Goal: Navigation & Orientation: Go to known website

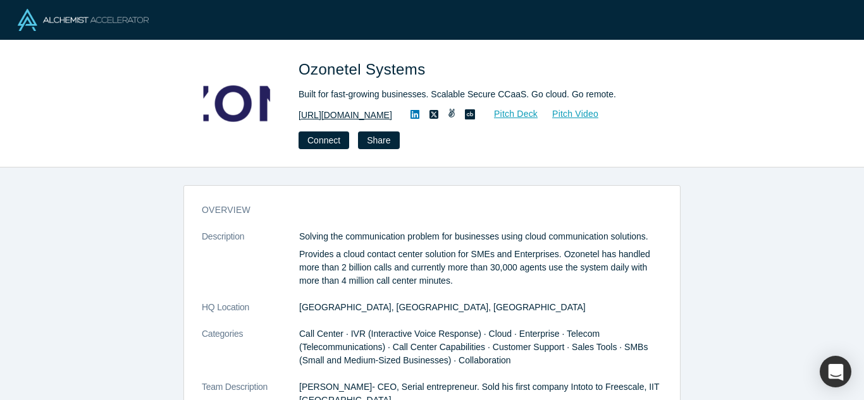
click at [341, 109] on link "http://ozonetel.com" at bounding box center [345, 115] width 94 height 13
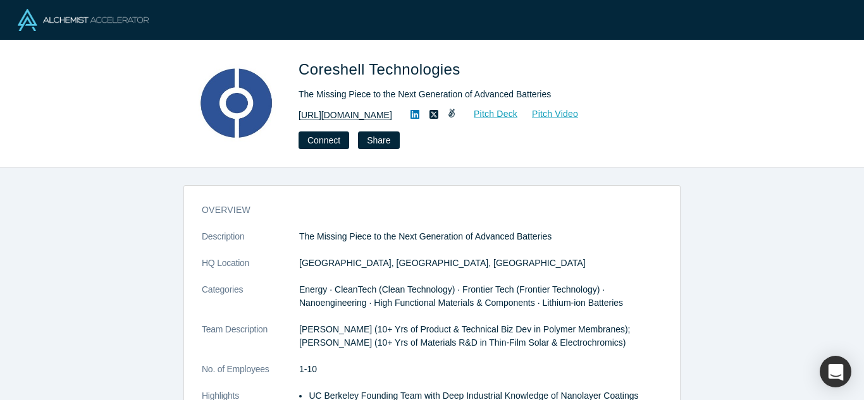
click at [380, 121] on link "https://www.coreshelltech.com" at bounding box center [345, 115] width 94 height 13
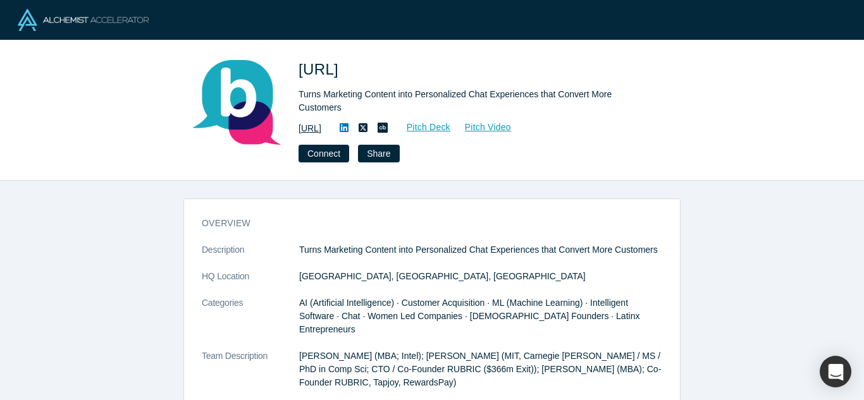
click at [313, 128] on link "http://botco.ai/" at bounding box center [309, 128] width 23 height 13
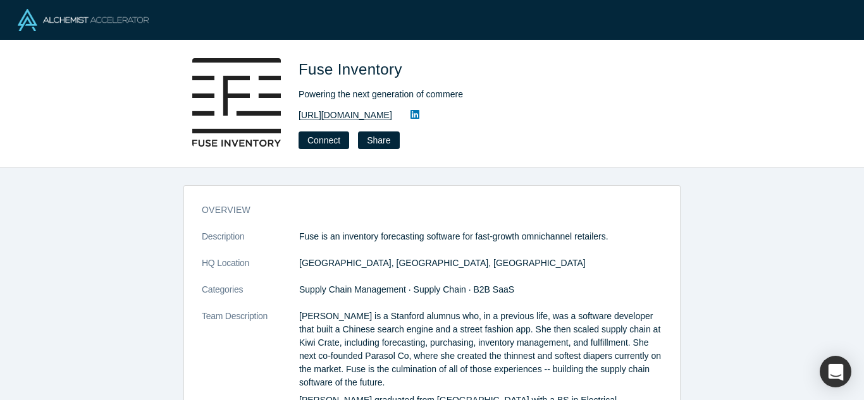
click at [372, 115] on link "[URL][DOMAIN_NAME]" at bounding box center [345, 115] width 94 height 13
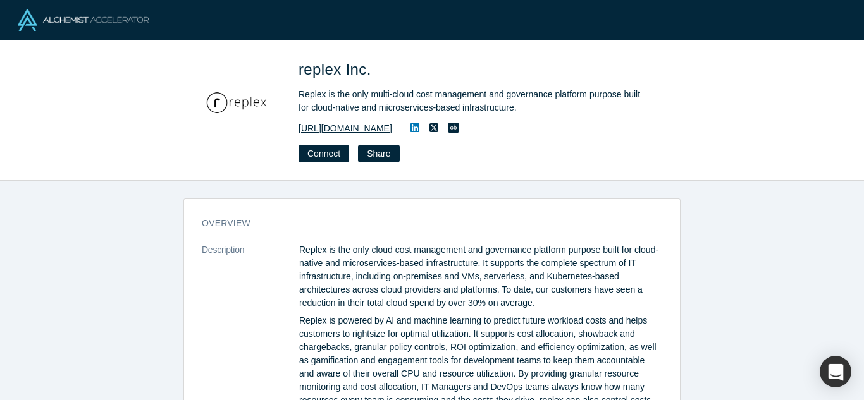
click at [355, 127] on link "https://www.replex.io" at bounding box center [345, 128] width 94 height 13
click at [311, 123] on link "[URL][DOMAIN_NAME]" at bounding box center [345, 128] width 94 height 13
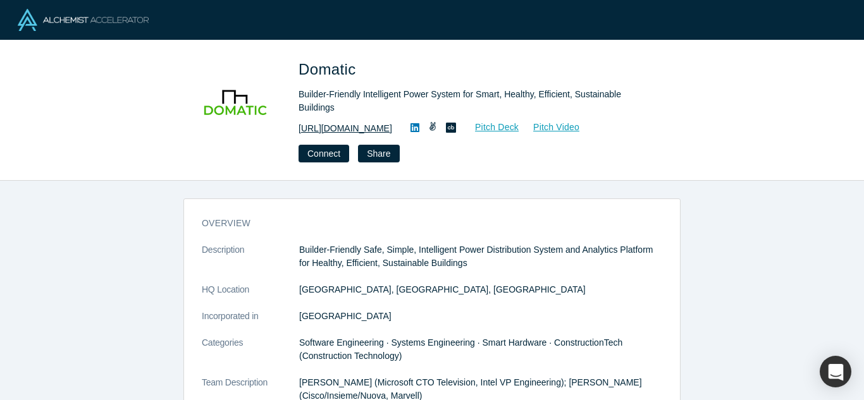
click at [330, 126] on link "https://domatic.io" at bounding box center [345, 128] width 94 height 13
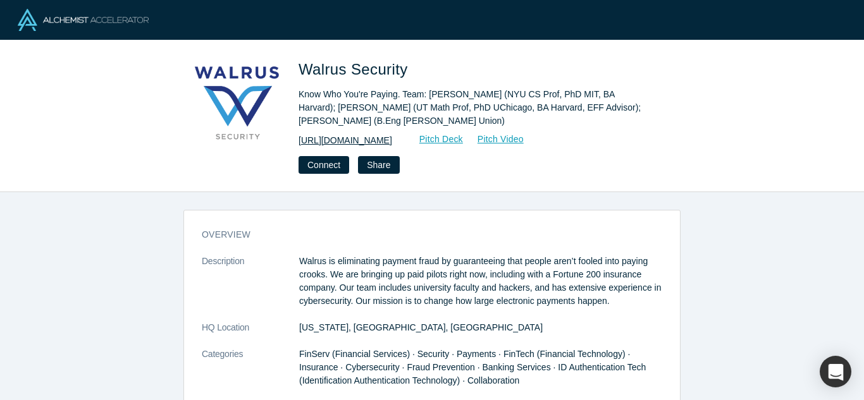
click at [350, 146] on link "https://walrus.nyc" at bounding box center [345, 140] width 94 height 13
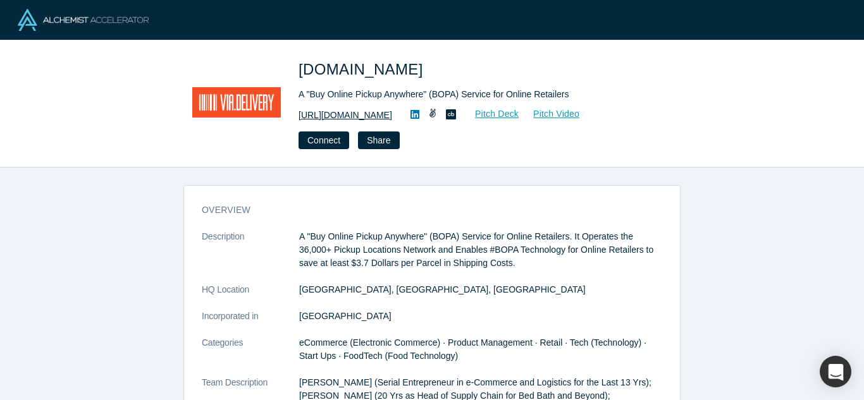
click at [334, 111] on link "https://via.delivery/" at bounding box center [345, 115] width 94 height 13
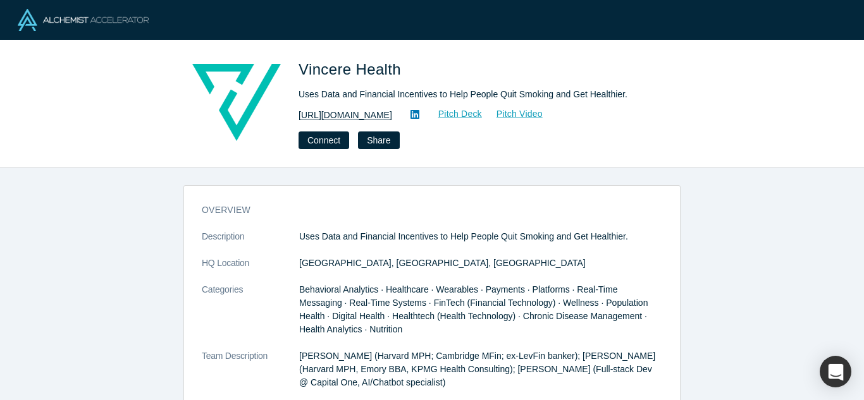
click at [328, 116] on link "[URL][DOMAIN_NAME]" at bounding box center [345, 115] width 94 height 13
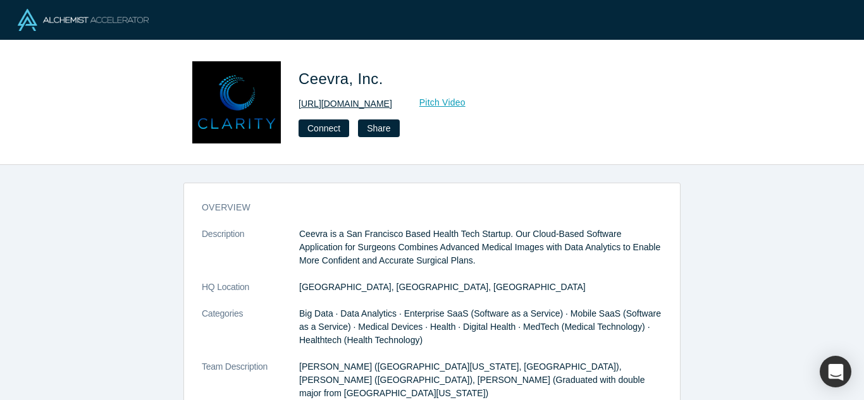
click at [362, 104] on link "http://www.ceevra.com/" at bounding box center [345, 103] width 94 height 13
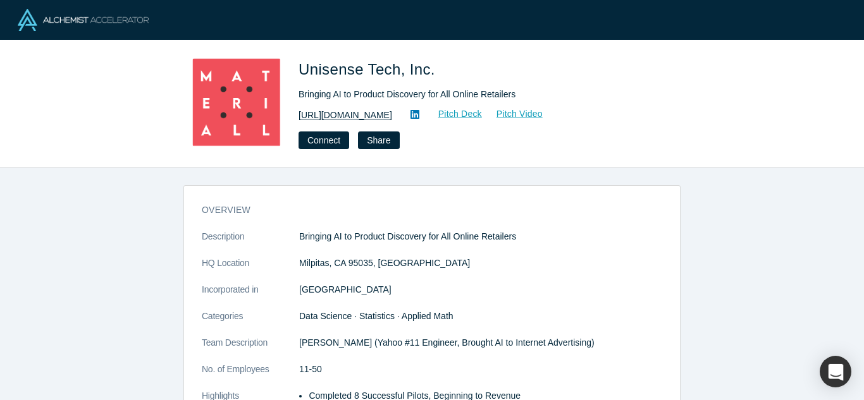
click at [342, 113] on link "[URL][DOMAIN_NAME]" at bounding box center [345, 115] width 94 height 13
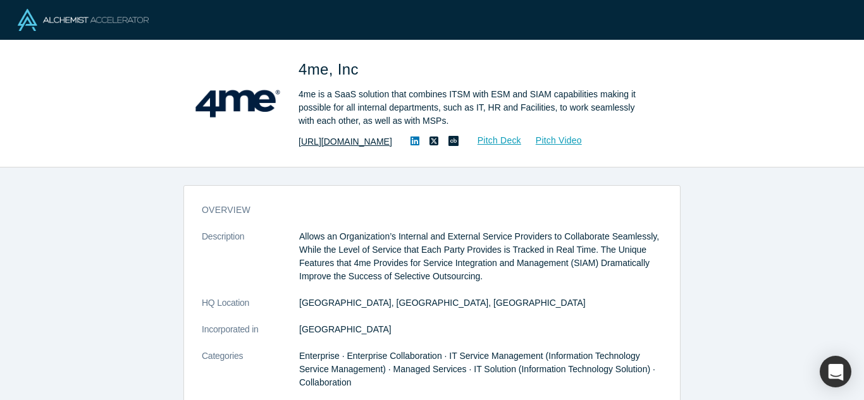
click at [343, 135] on link "[URL][DOMAIN_NAME]" at bounding box center [345, 141] width 94 height 13
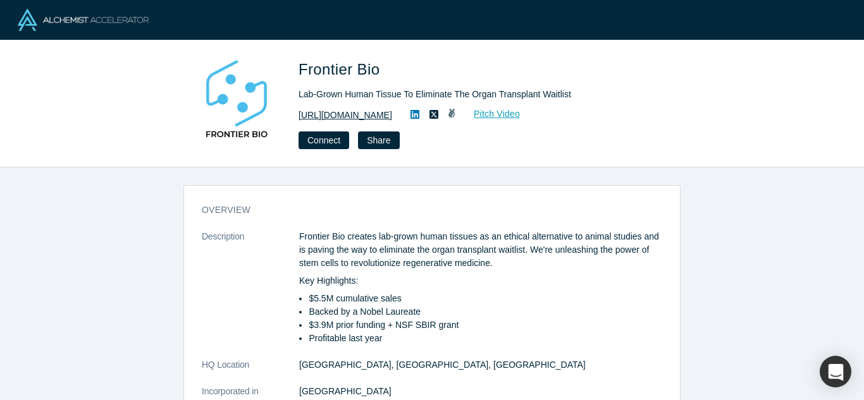
click at [322, 114] on link "https://www.frontierbio.com" at bounding box center [345, 115] width 94 height 13
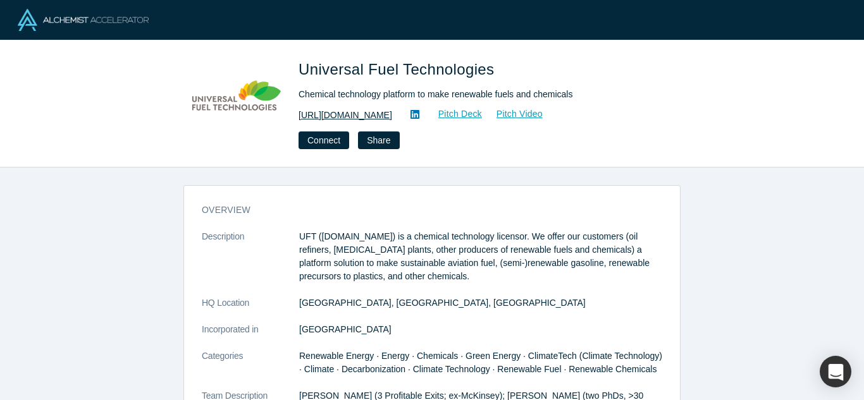
click at [351, 111] on link "https://unifuel.tech" at bounding box center [345, 115] width 94 height 13
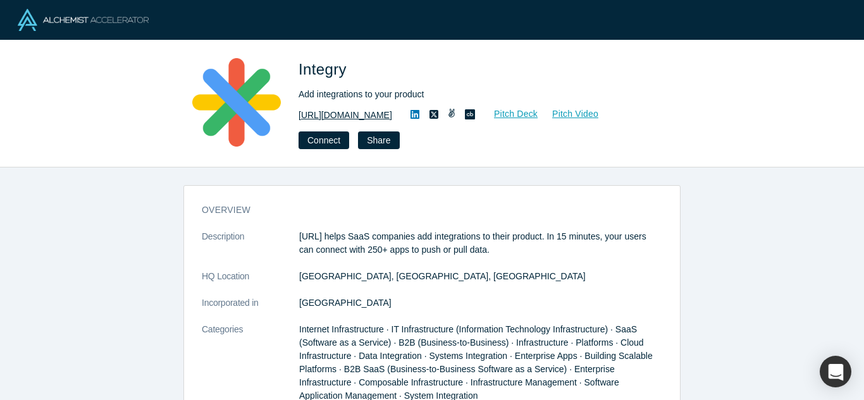
click at [332, 115] on link "[URL][DOMAIN_NAME]" at bounding box center [345, 115] width 94 height 13
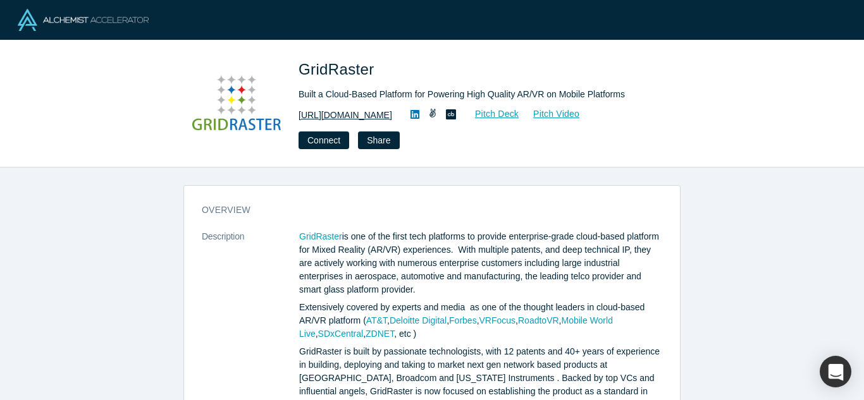
click at [355, 109] on link "https://www.gridraster.com" at bounding box center [345, 115] width 94 height 13
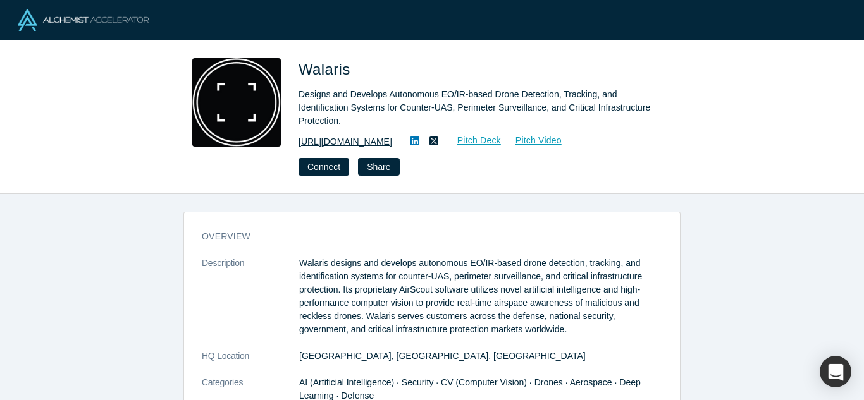
click at [329, 139] on link "https://www.walaris.com" at bounding box center [345, 141] width 94 height 13
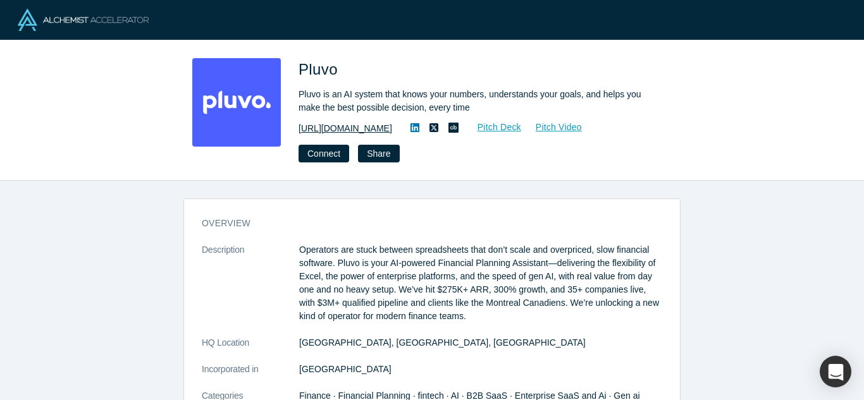
click at [346, 125] on link "[URL][DOMAIN_NAME]" at bounding box center [345, 128] width 94 height 13
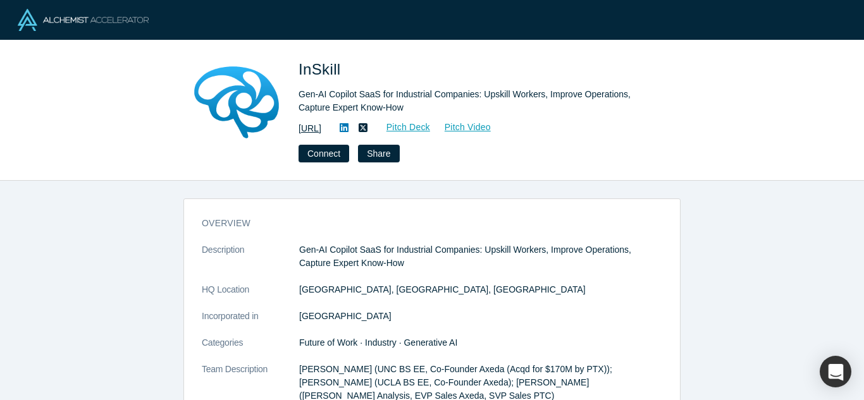
click at [316, 128] on link "https://inskill.ai" at bounding box center [309, 128] width 23 height 13
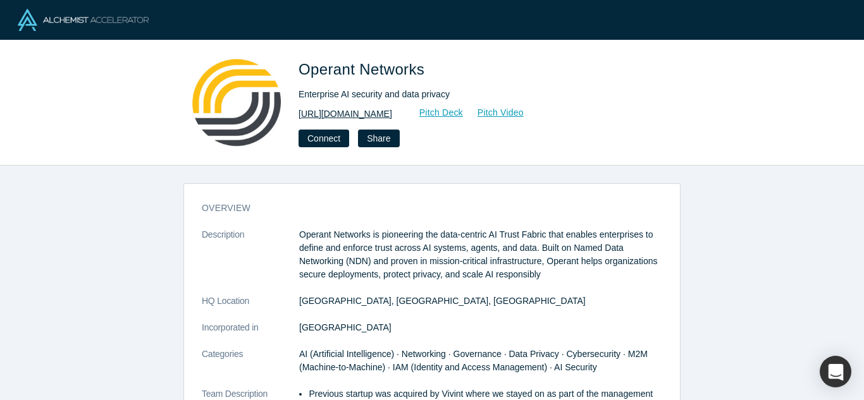
click at [392, 113] on link "http://www.operantnetworks.com/" at bounding box center [345, 113] width 94 height 13
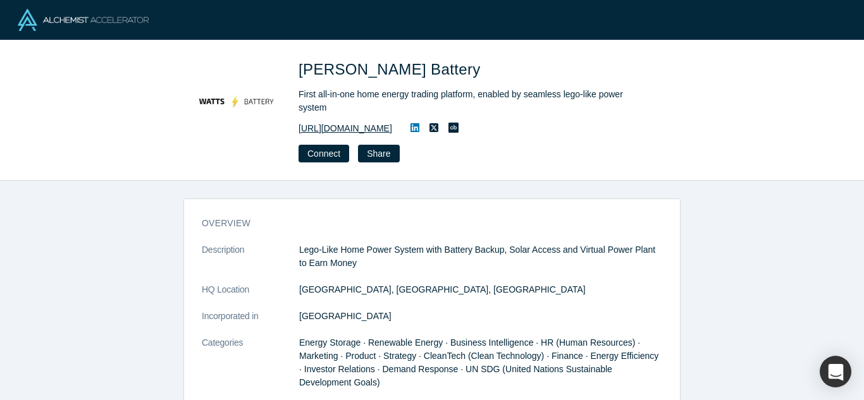
click at [350, 122] on link "[URL][DOMAIN_NAME]" at bounding box center [345, 128] width 94 height 13
click at [306, 122] on link "[URL][DOMAIN_NAME]" at bounding box center [345, 128] width 94 height 13
click at [351, 122] on link "[URL][DOMAIN_NAME]" at bounding box center [345, 128] width 94 height 13
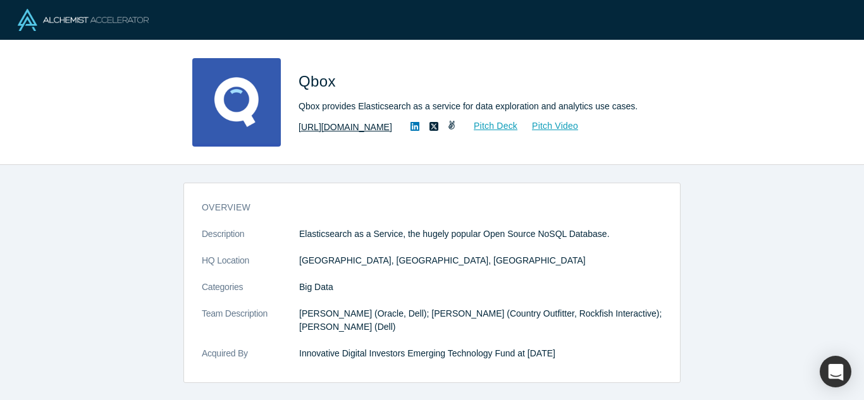
click at [310, 122] on link "http://qbox.io" at bounding box center [345, 127] width 94 height 13
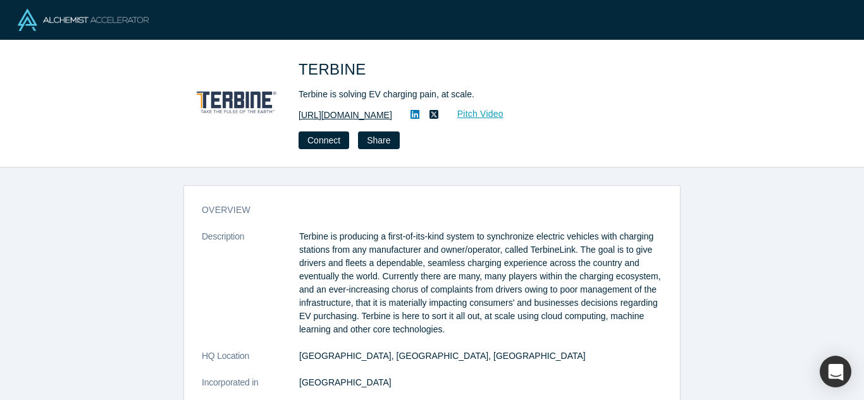
click at [348, 119] on link "https://www.terbine.com" at bounding box center [345, 115] width 94 height 13
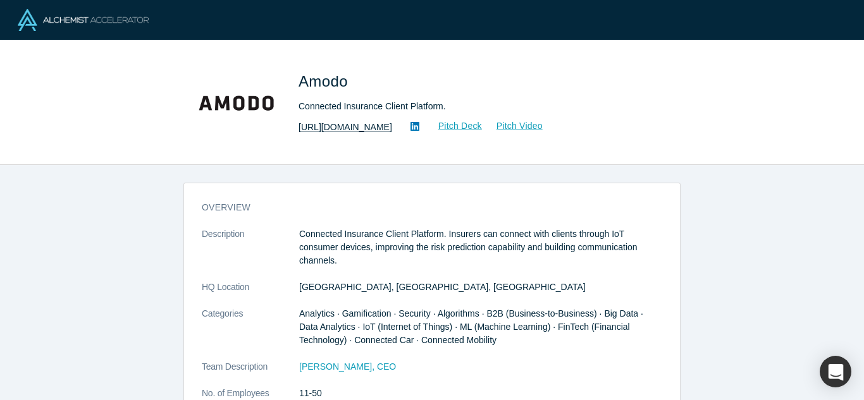
click at [384, 127] on link "[URL][DOMAIN_NAME]" at bounding box center [345, 127] width 94 height 13
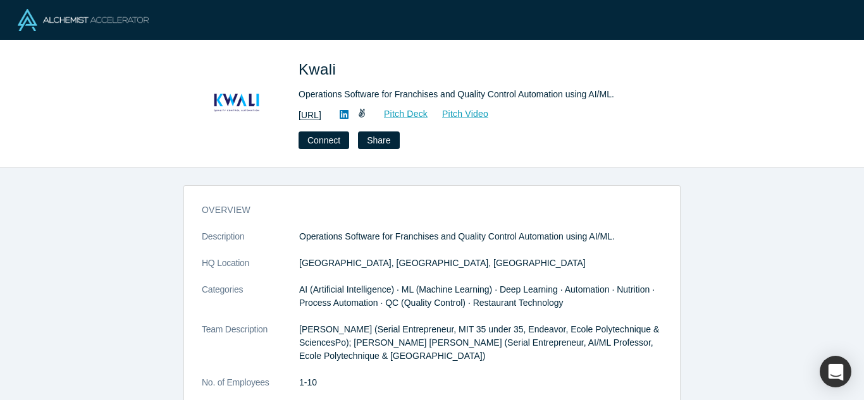
click at [321, 111] on link "[URL]" at bounding box center [309, 115] width 23 height 13
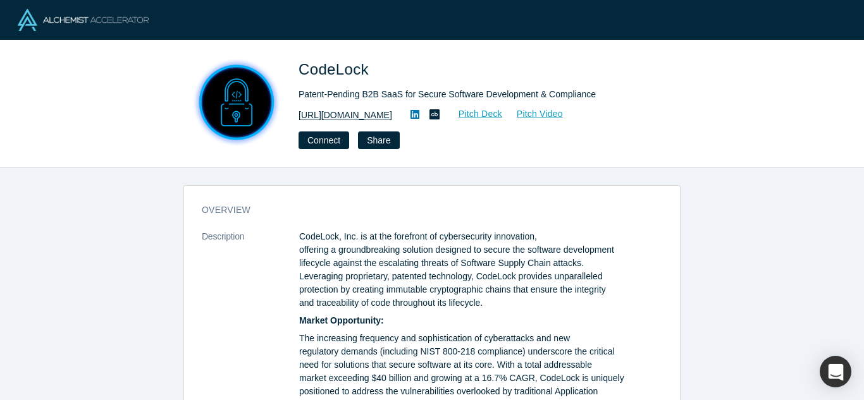
click at [342, 116] on link "[URL][DOMAIN_NAME]" at bounding box center [345, 115] width 94 height 13
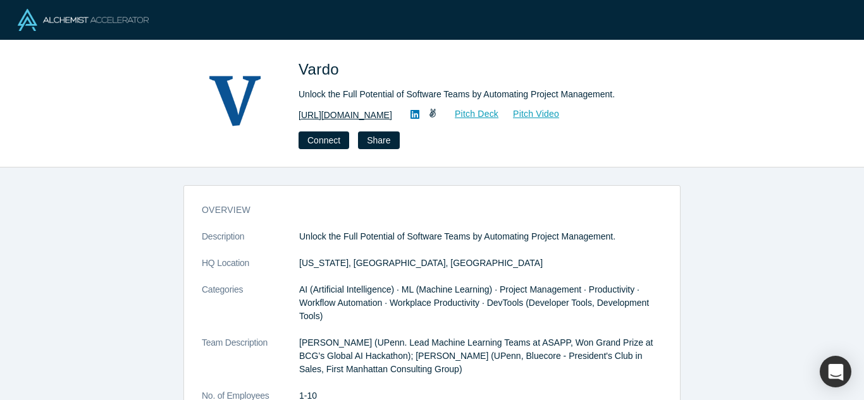
click at [328, 116] on link "https://www.vardo.co/home" at bounding box center [345, 115] width 94 height 13
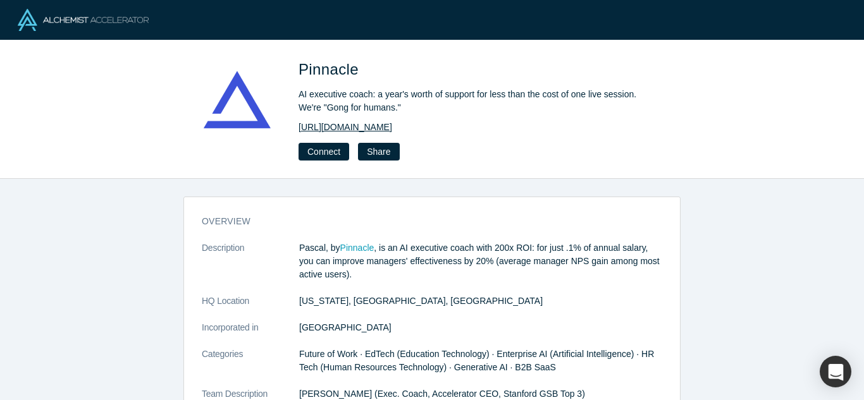
click at [384, 126] on link "http://www.heypinnacle.com" at bounding box center [345, 127] width 94 height 13
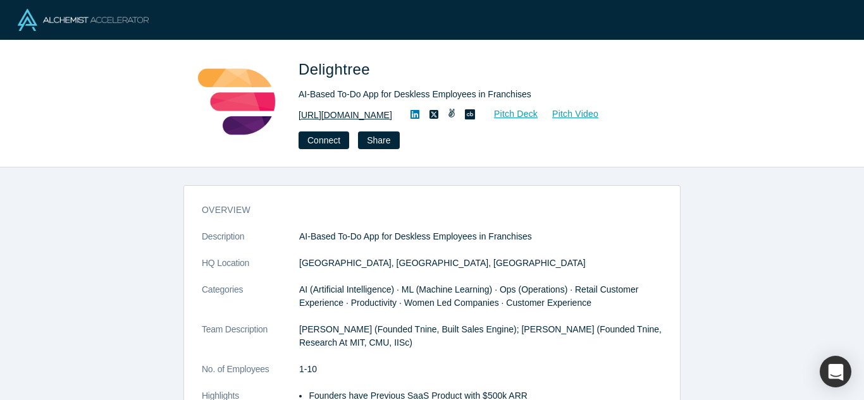
click at [359, 110] on link "https://www.delightree.com" at bounding box center [345, 115] width 94 height 13
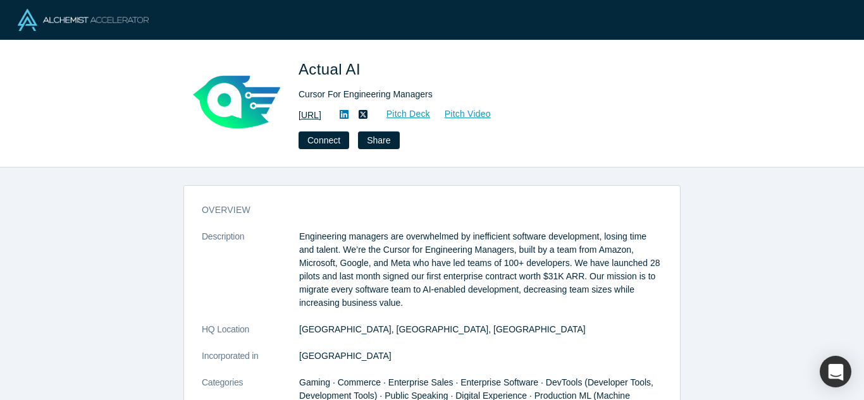
click at [321, 121] on link "[URL]" at bounding box center [309, 115] width 23 height 13
